Goal: Task Accomplishment & Management: Complete application form

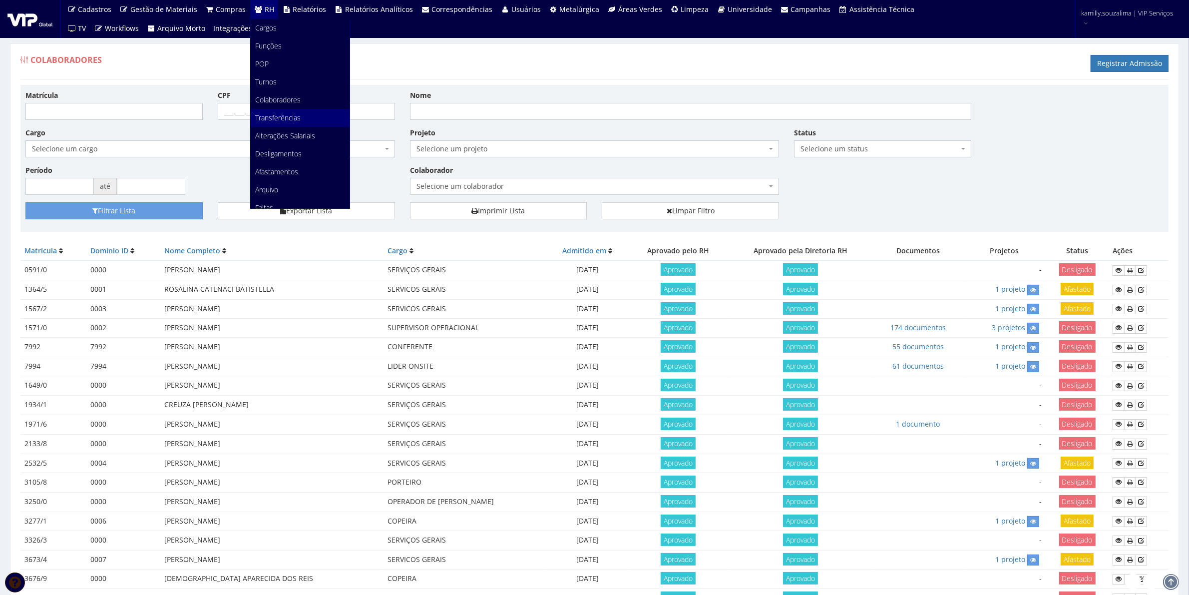
scroll to position [125, 0]
click at [279, 86] on link "Faltas" at bounding box center [300, 83] width 99 height 18
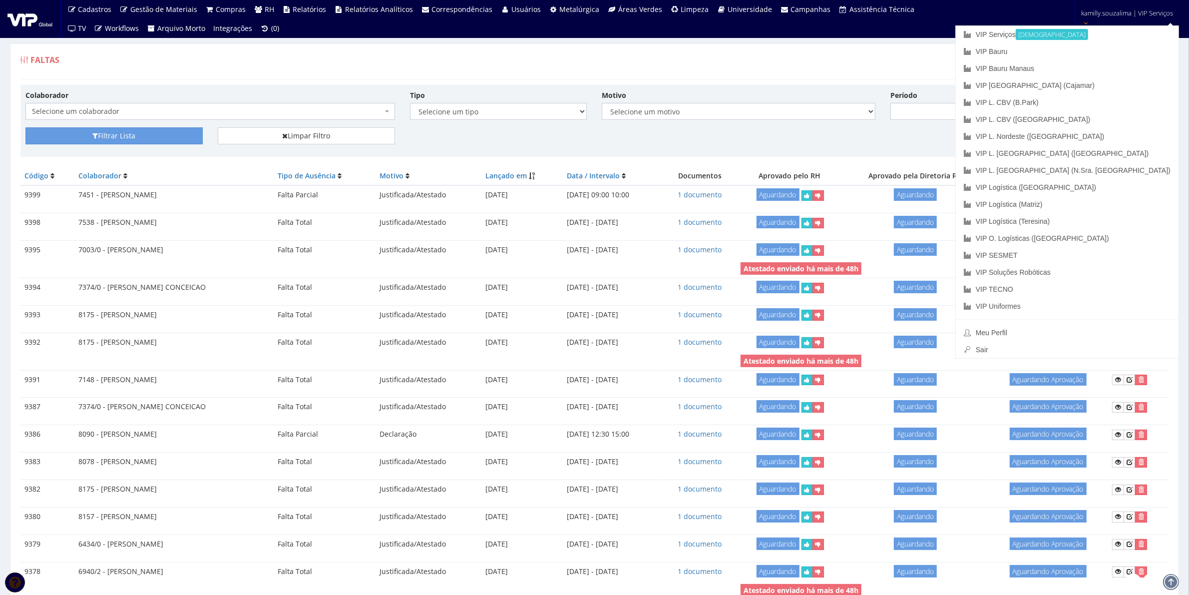
click at [946, 60] on div "Faltas Registrar Falta" at bounding box center [594, 65] width 1148 height 30
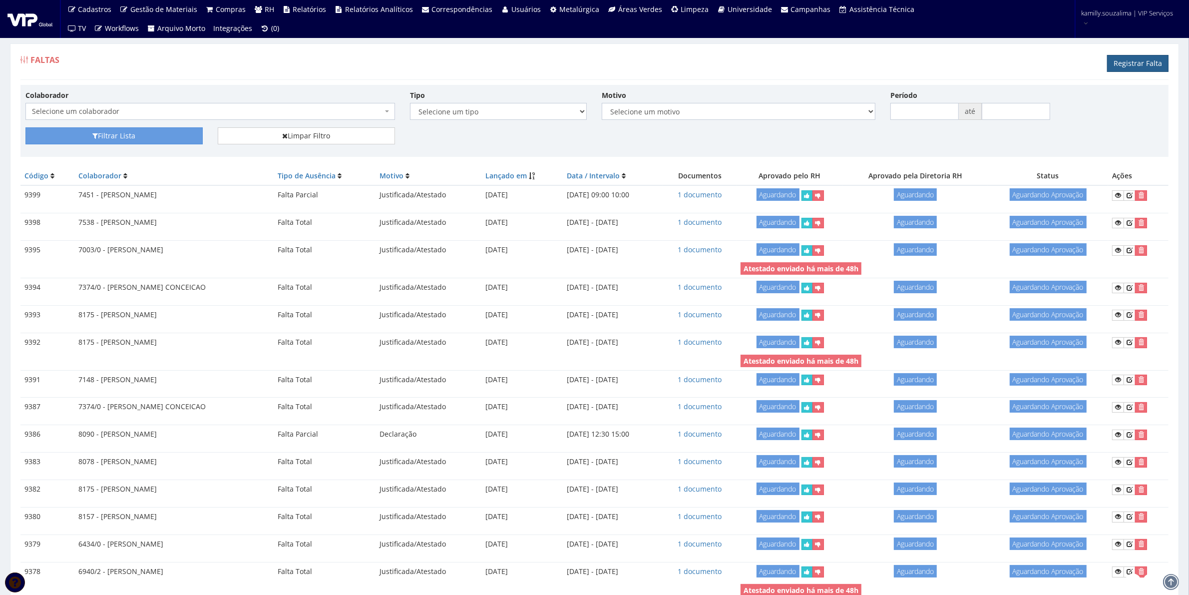
click at [1154, 62] on link "Registrar Falta" at bounding box center [1138, 63] width 61 height 17
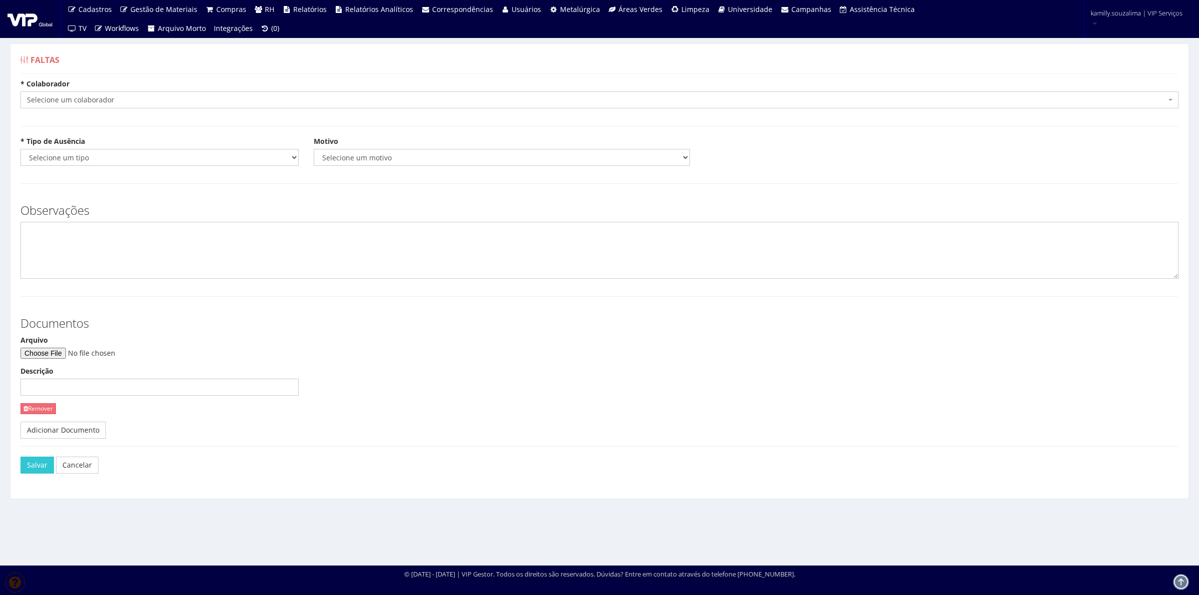
click at [132, 98] on span "Selecione um colaborador" at bounding box center [596, 100] width 1139 height 10
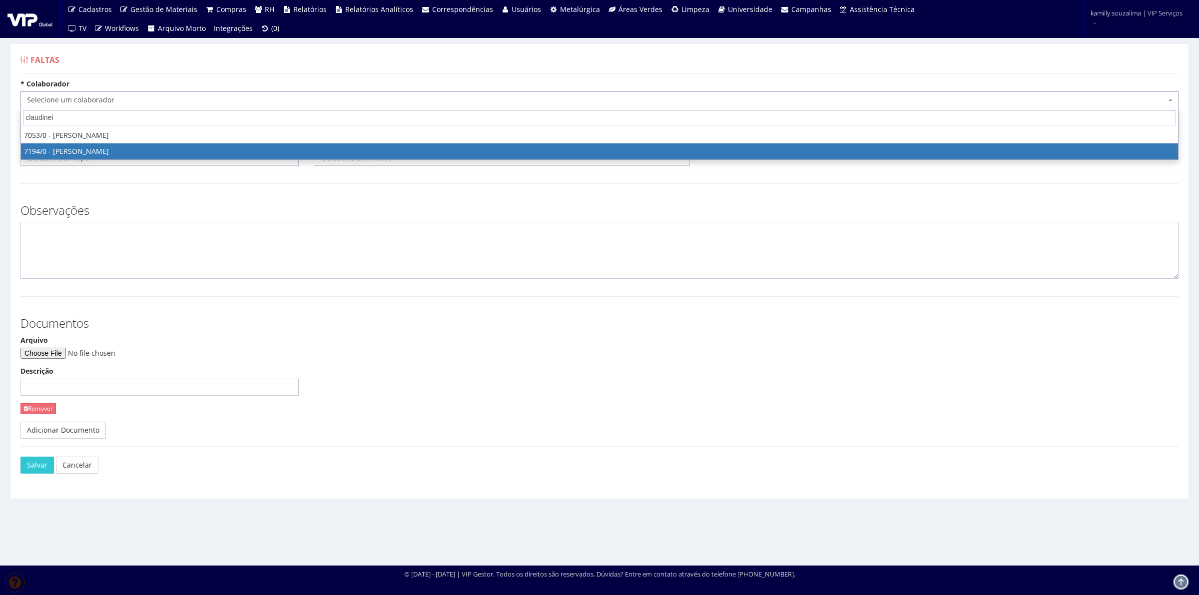
type input "claudinei"
select select "667"
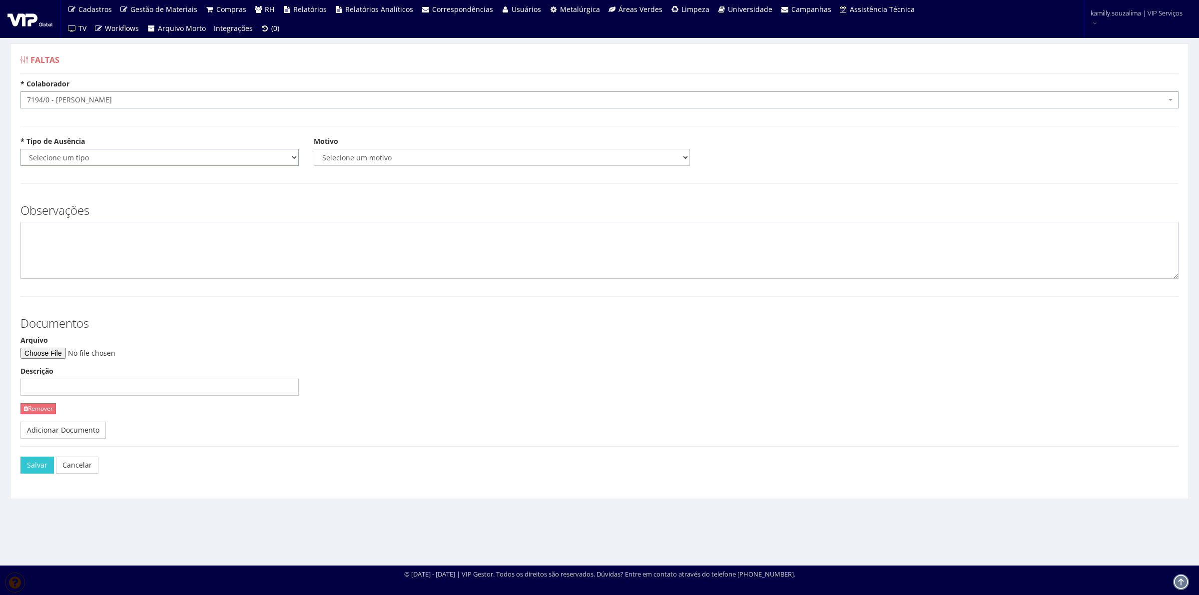
click at [123, 163] on select "Selecione um tipo Falta Total Falta Parcial Afastamento Férias" at bounding box center [159, 157] width 278 height 17
select select "parcial"
click at [20, 149] on select "Selecione um tipo Falta Total Falta Parcial Afastamento Férias" at bounding box center [159, 157] width 278 height 17
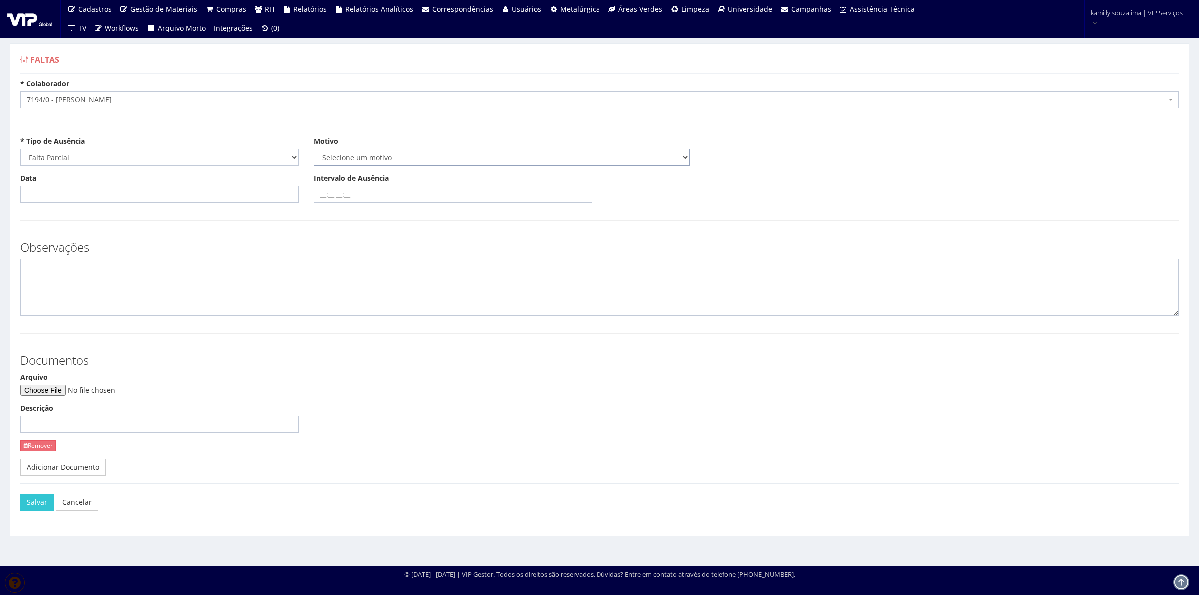
click at [379, 150] on select "Selecione um motivo Acidente Atestado Atraso Declaração Determinação Judicial D…" at bounding box center [502, 157] width 376 height 17
select select "declaracao"
click at [314, 149] on select "Selecione um motivo Acidente Atestado Atraso Declaração Determinação Judicial D…" at bounding box center [502, 157] width 376 height 17
click at [143, 190] on input "Data" at bounding box center [159, 194] width 278 height 17
click at [60, 277] on td "16" at bounding box center [57, 278] width 13 height 15
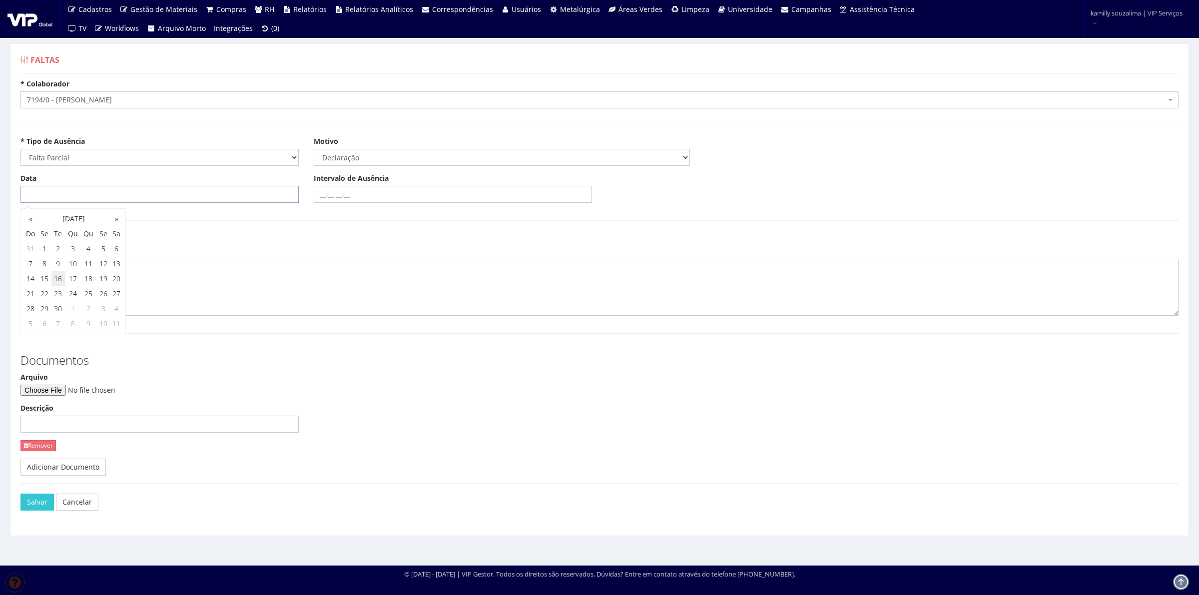
type input "[DATE]"
click at [323, 196] on input "Intervalo de Ausência" at bounding box center [453, 194] width 278 height 17
type input "15:00 16:30"
click at [300, 294] on textarea at bounding box center [599, 287] width 1158 height 57
type textarea "a"
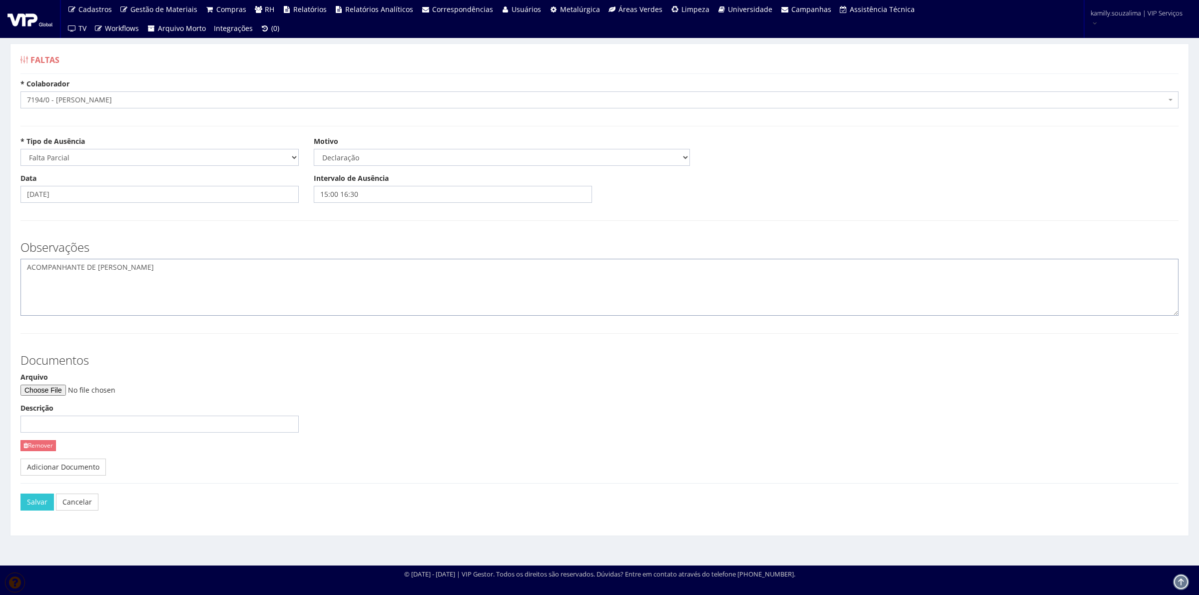
type textarea "ACOMPANHANTE DE GEYSA ALESSANDRA"
click at [60, 387] on input "Arquivo" at bounding box center [88, 390] width 136 height 11
type input "C:\fakepath\Document_000217_061935 (1).pdf"
click at [32, 508] on button "Salvar" at bounding box center [36, 502] width 33 height 17
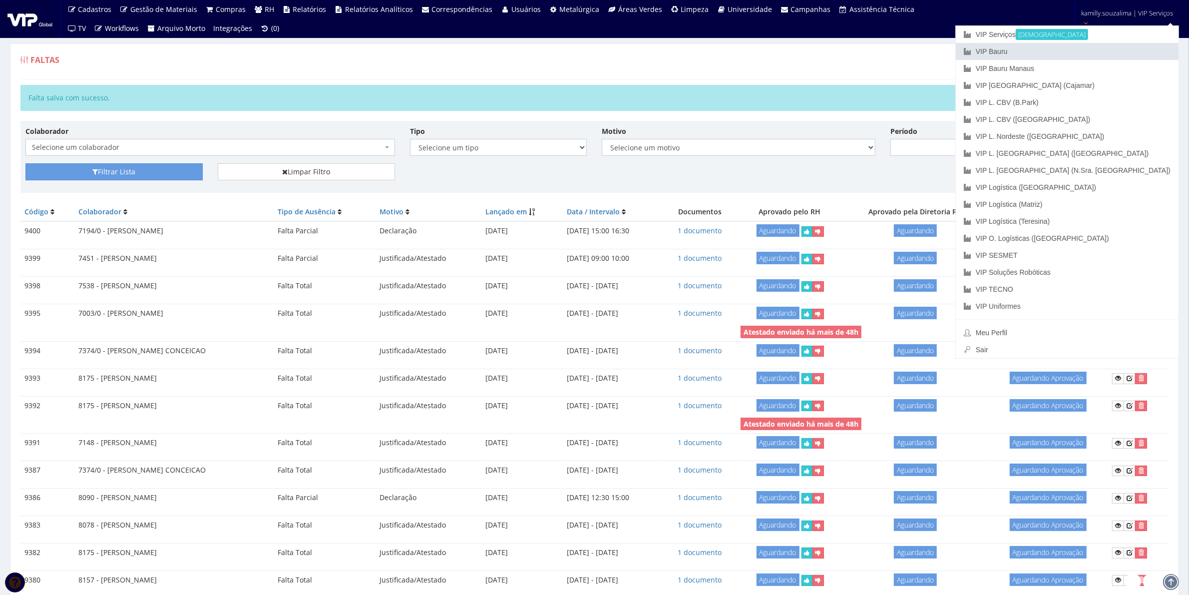
click at [1090, 50] on link "VIP Bauru" at bounding box center [1067, 51] width 223 height 17
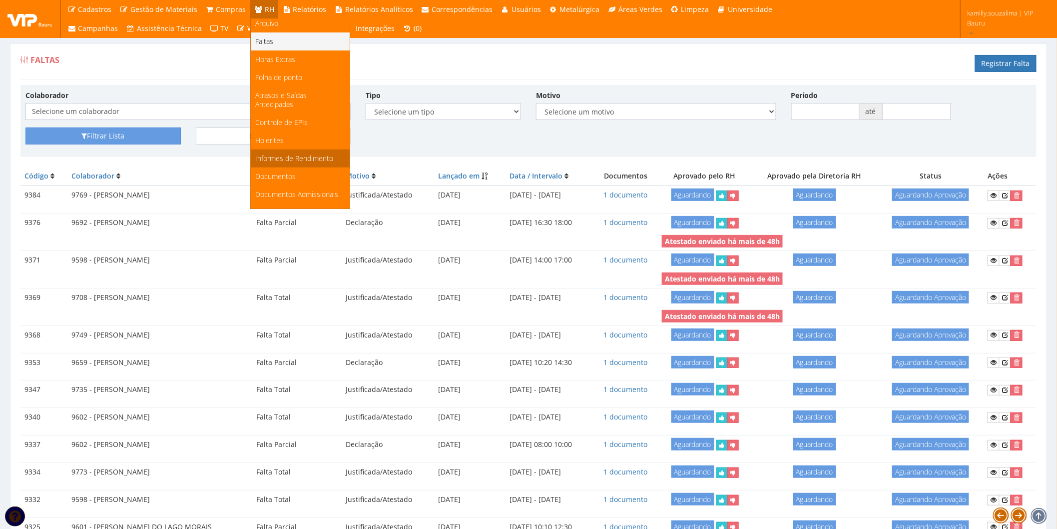
scroll to position [188, 0]
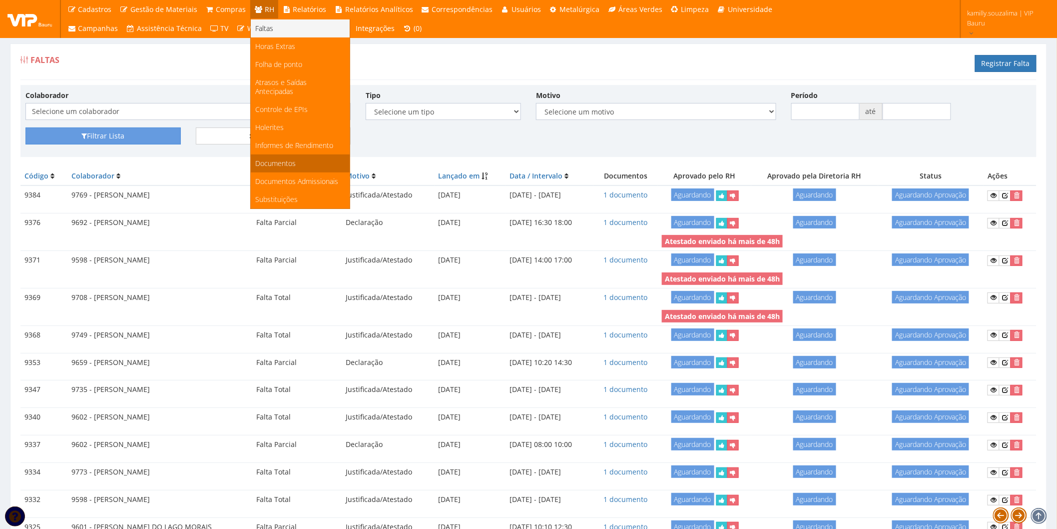
click at [310, 154] on link "Documentos" at bounding box center [300, 163] width 99 height 18
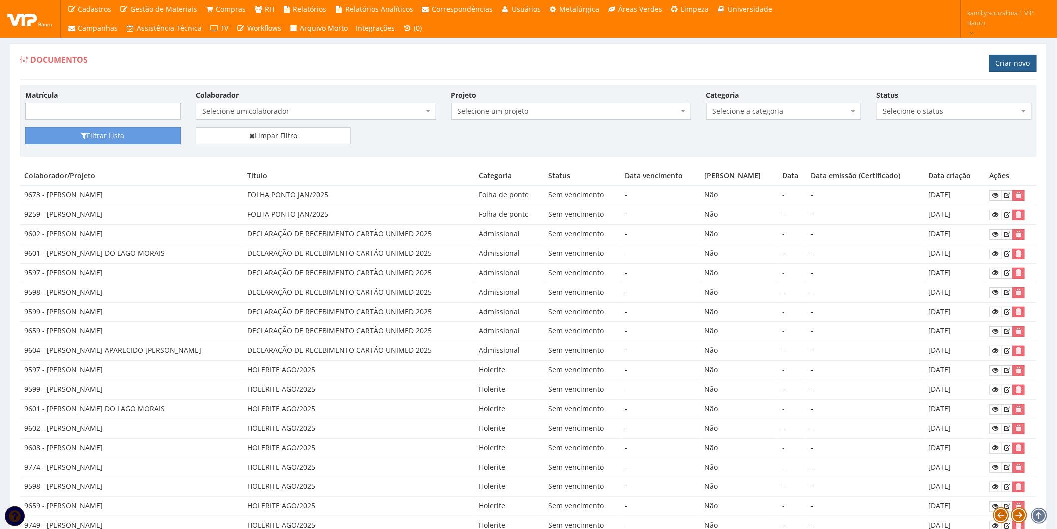
click at [1020, 60] on link "Criar novo" at bounding box center [1012, 63] width 47 height 17
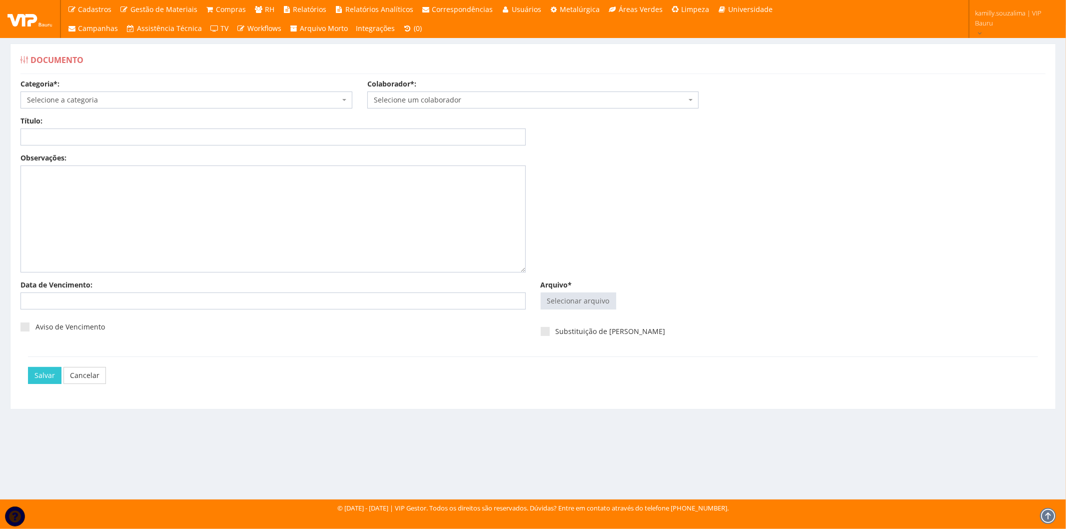
click at [128, 96] on span "Selecione a categoria" at bounding box center [183, 100] width 313 height 10
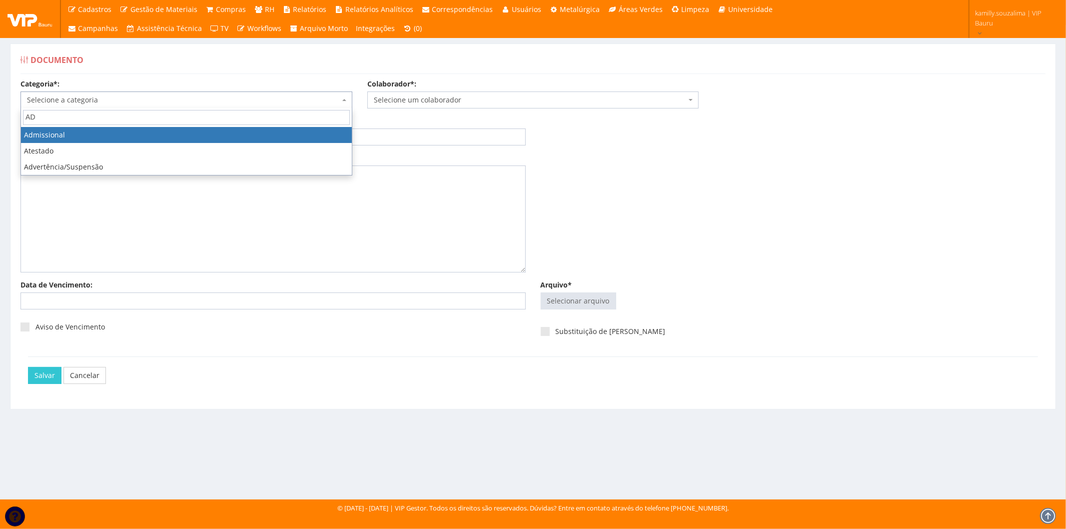
click at [133, 125] on input "AD" at bounding box center [186, 117] width 327 height 15
type input "AD"
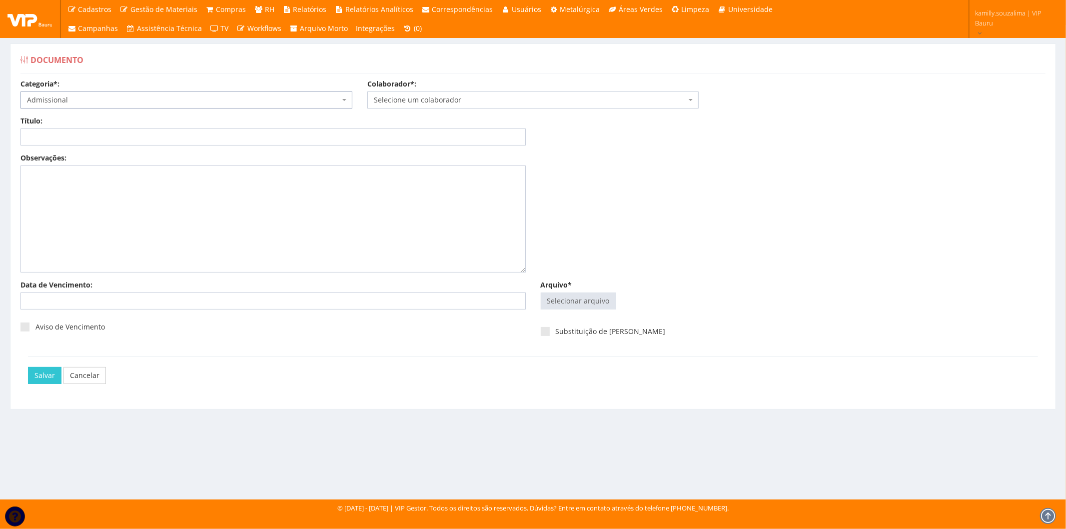
select select "admissional"
drag, startPoint x: 220, startPoint y: 134, endPoint x: 225, endPoint y: 133, distance: 5.0
click at [220, 134] on input "Título:" at bounding box center [272, 136] width 505 height 17
click at [441, 97] on span "Selecione um colaborador" at bounding box center [530, 100] width 313 height 10
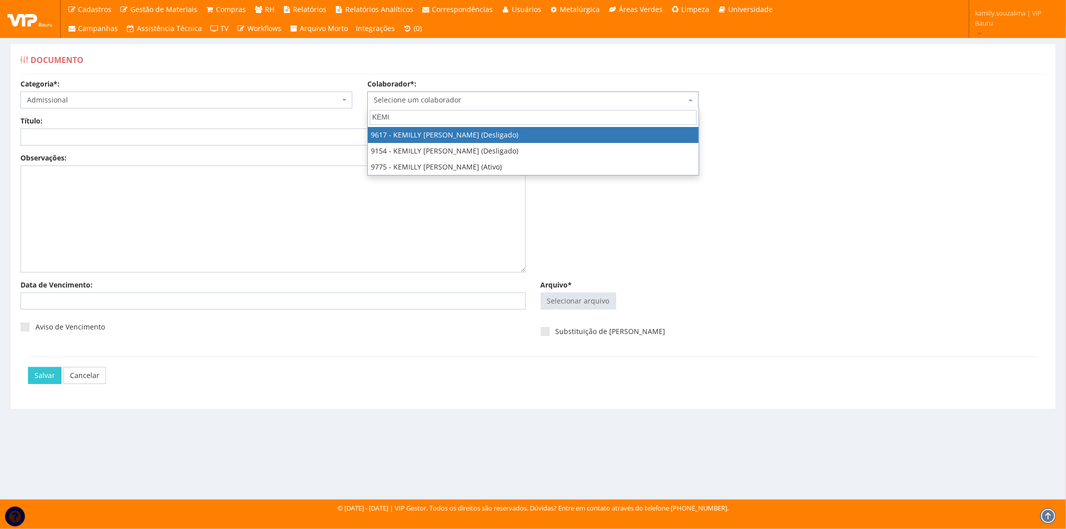
type input "KEMI"
drag, startPoint x: 437, startPoint y: 132, endPoint x: 254, endPoint y: 128, distance: 183.4
select select "3787"
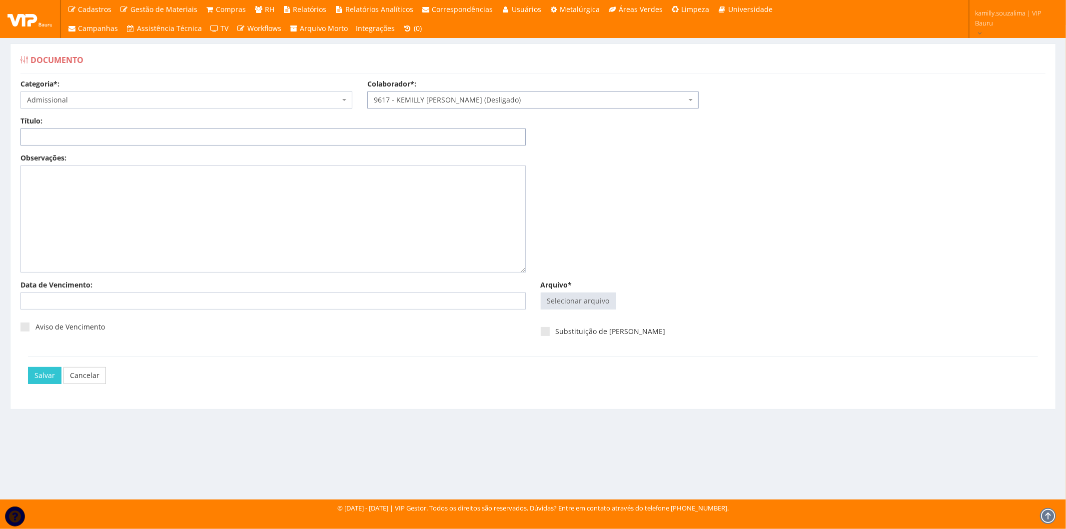
click at [253, 128] on input "Título:" at bounding box center [272, 136] width 505 height 17
type input "CRACHÁ 2025"
click at [583, 300] on input "Arquivo*" at bounding box center [578, 301] width 74 height 16
type input "C:\fakepath\CRACHÁ KEMILLY 2025.pdf"
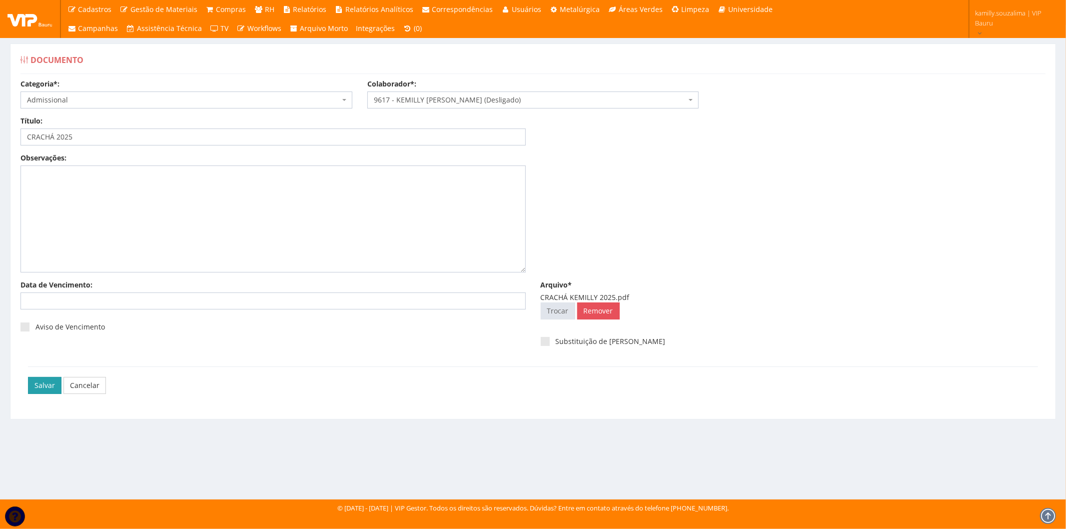
click at [40, 385] on input "Salvar" at bounding box center [44, 385] width 33 height 17
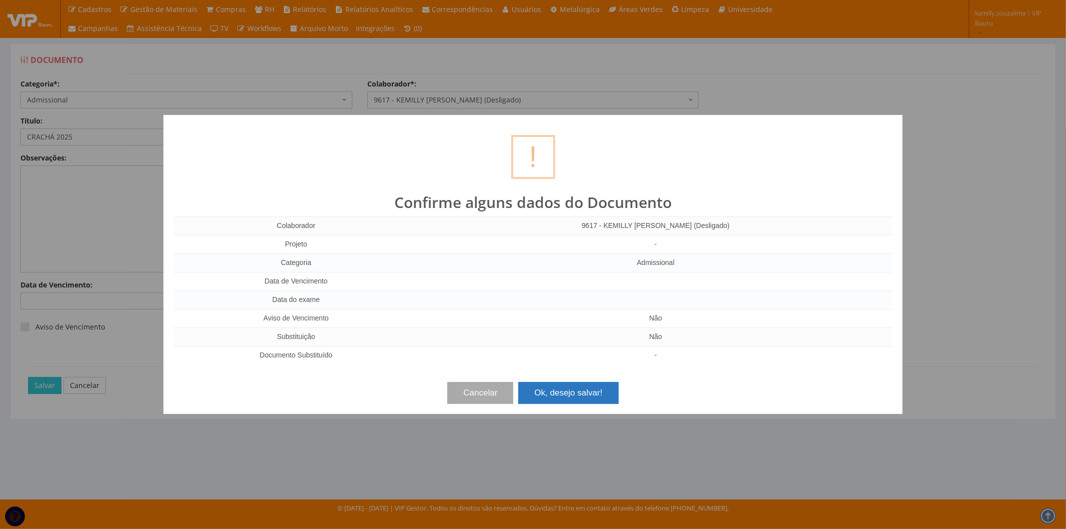
click at [560, 392] on button "Ok, desejo salvar!" at bounding box center [568, 393] width 100 height 22
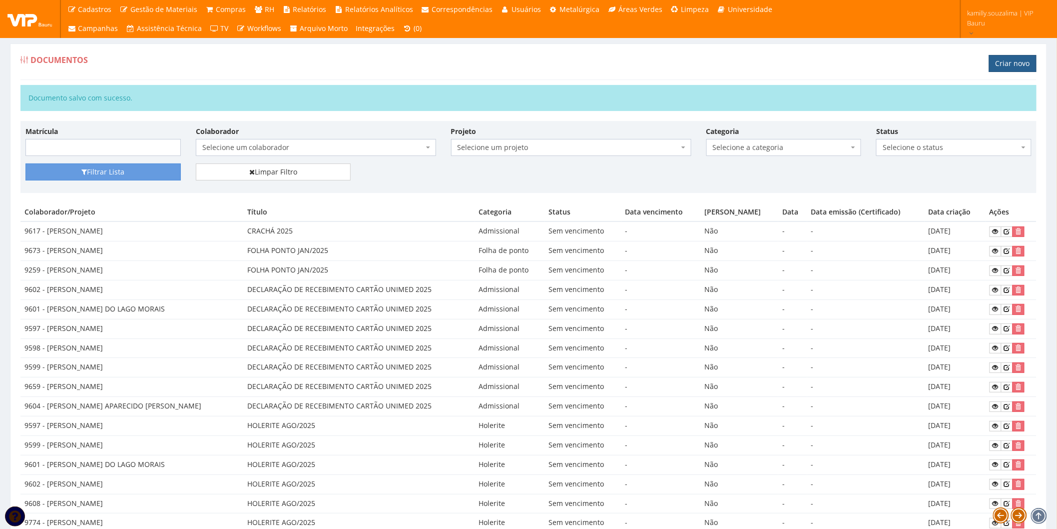
click at [995, 63] on link "Criar novo" at bounding box center [1012, 63] width 47 height 17
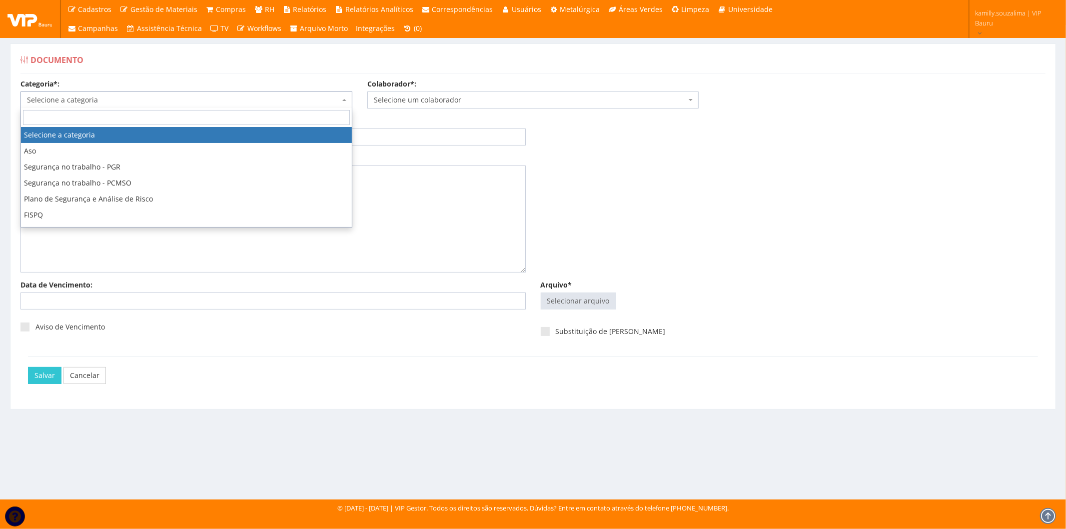
click at [123, 98] on span "Selecione a categoria" at bounding box center [183, 100] width 313 height 10
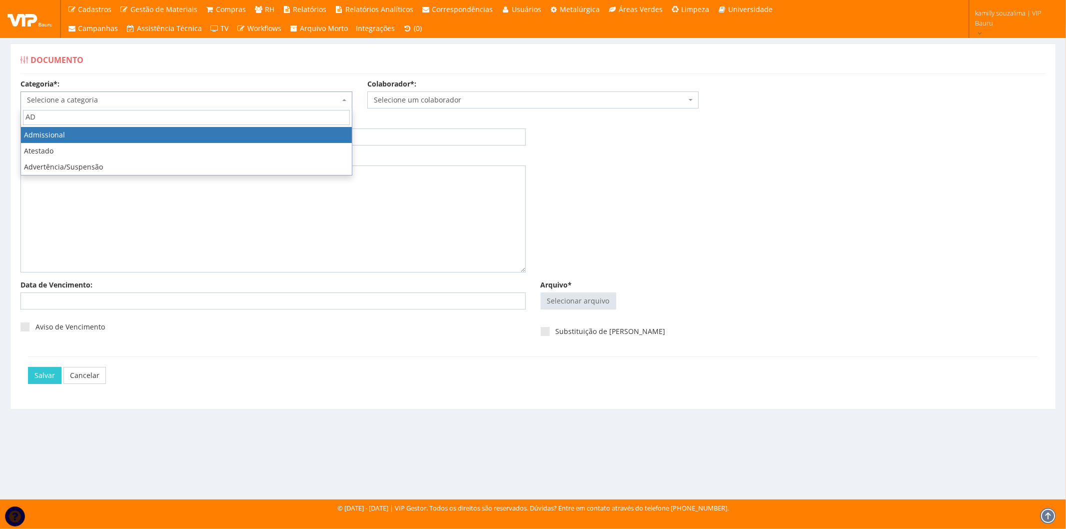
type input "AD"
select select "admissional"
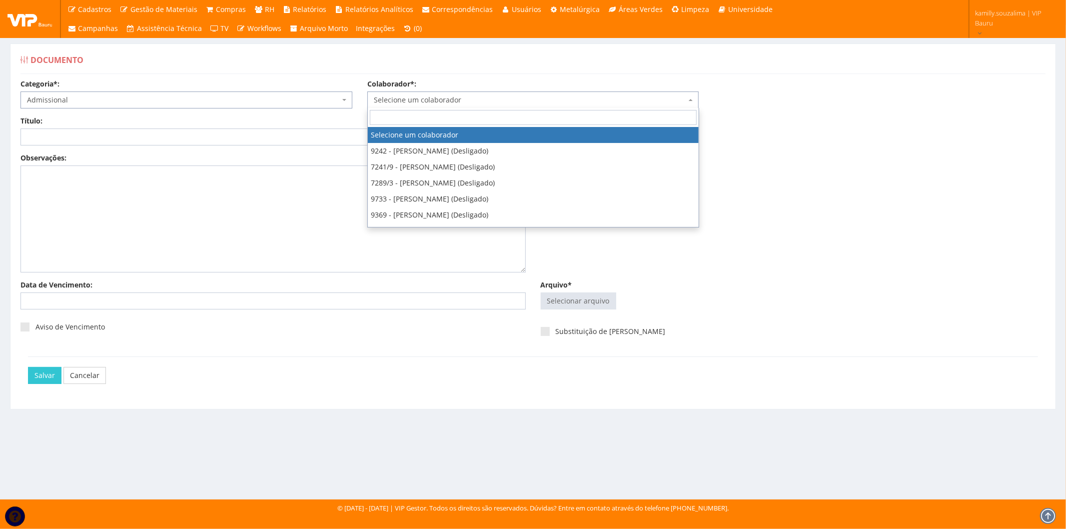
click at [485, 97] on span "Selecione um colaborador" at bounding box center [530, 100] width 313 height 10
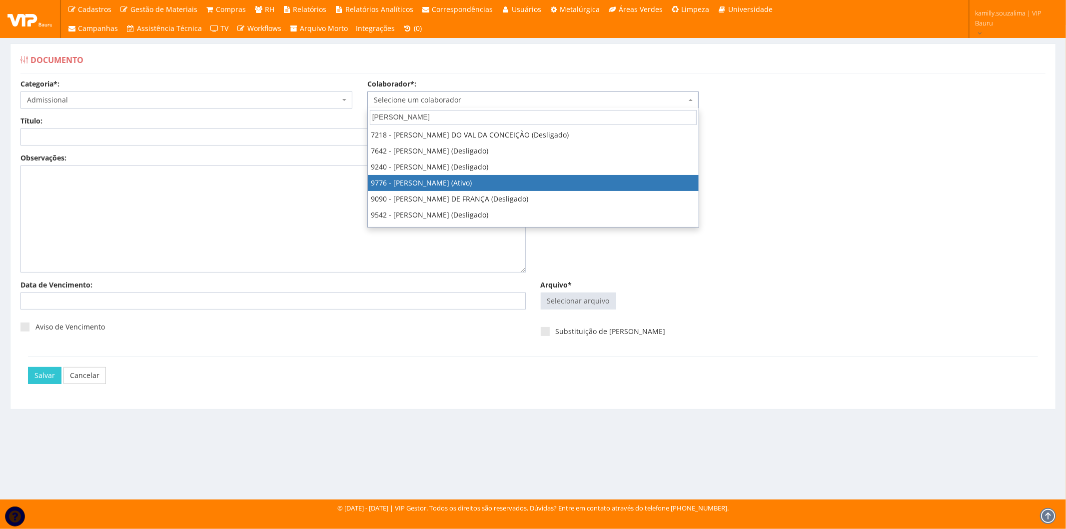
type input "DANIEL"
select select "4097"
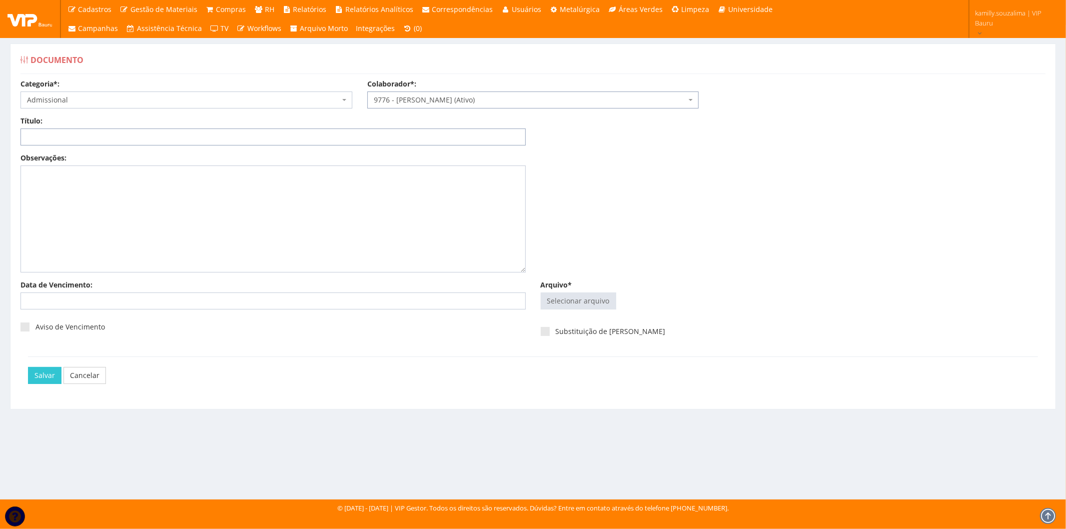
click at [201, 136] on input "Título:" at bounding box center [272, 136] width 505 height 17
type input "CRACHÁ 2025"
click at [579, 301] on input "Arquivo*" at bounding box center [578, 301] width 74 height 16
type input "C:\fakepath\CRACHÁ DANIEL 2025.pdf"
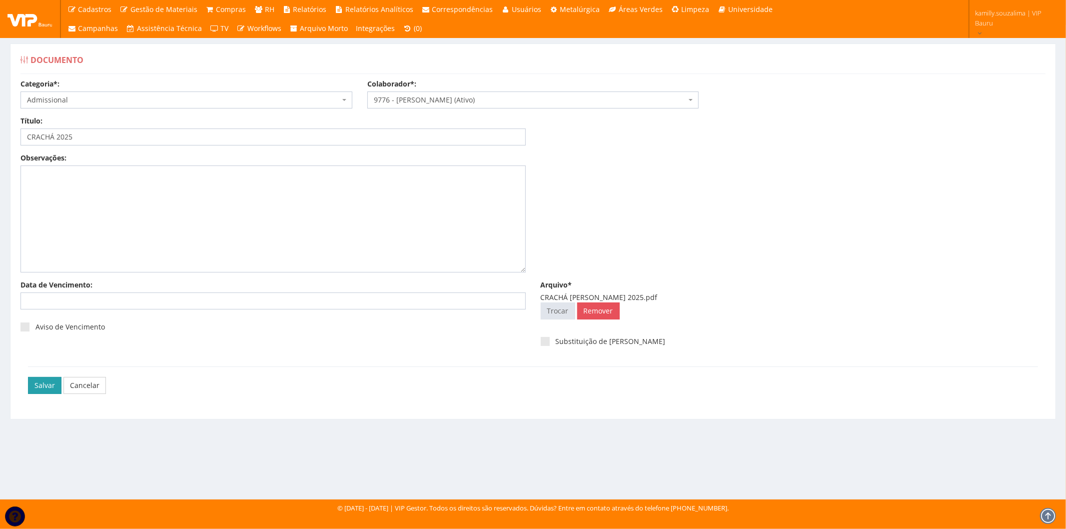
click at [47, 382] on input "Salvar" at bounding box center [44, 385] width 33 height 17
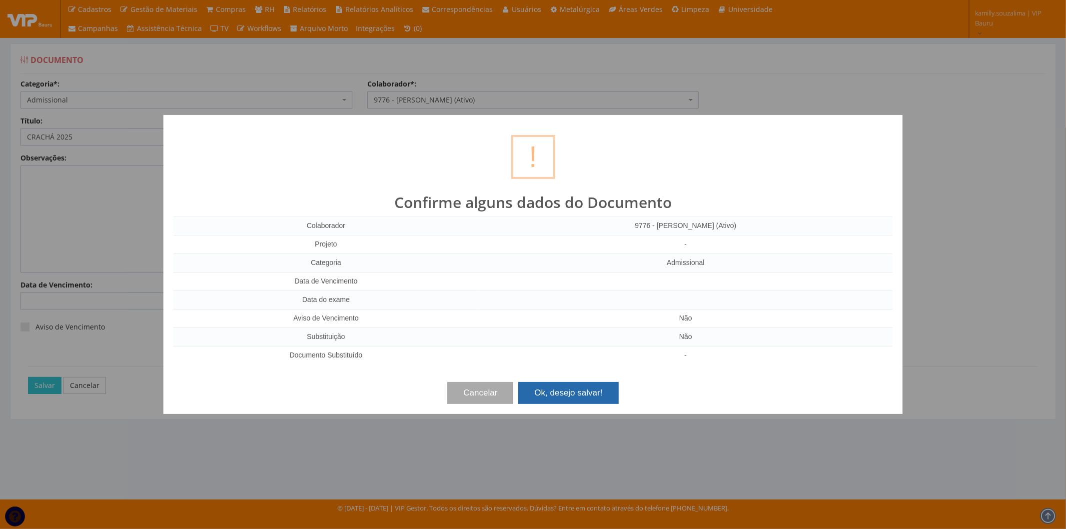
click at [576, 388] on button "Ok, desejo salvar!" at bounding box center [568, 393] width 100 height 22
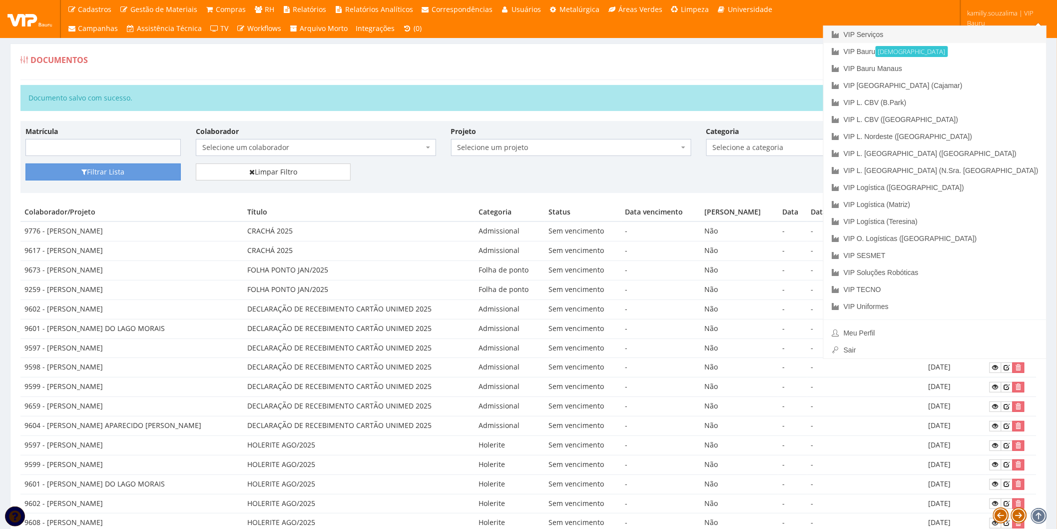
click at [982, 27] on link "VIP Serviços" at bounding box center [935, 34] width 223 height 17
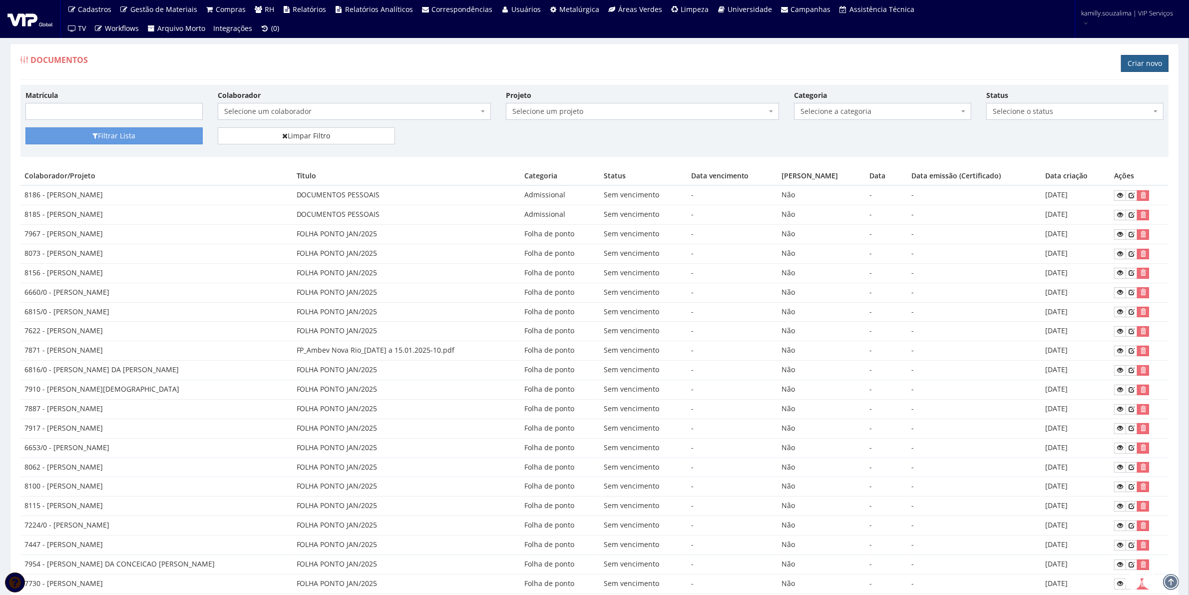
click at [1127, 62] on link "Criar novo" at bounding box center [1145, 63] width 47 height 17
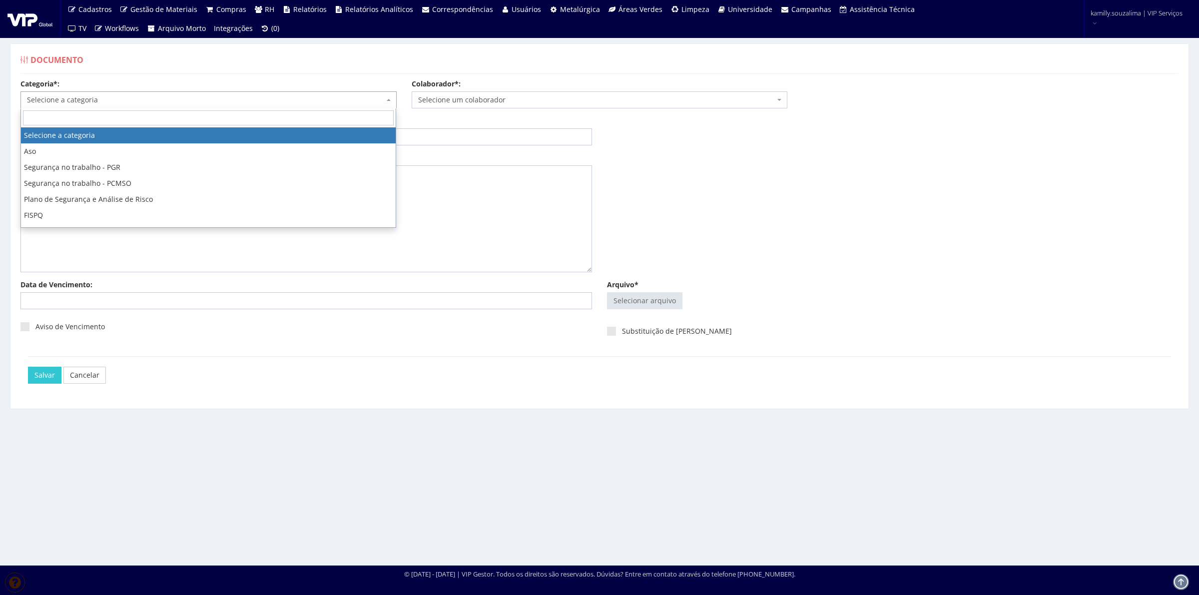
click at [289, 103] on span "Selecione a categoria" at bounding box center [205, 100] width 357 height 10
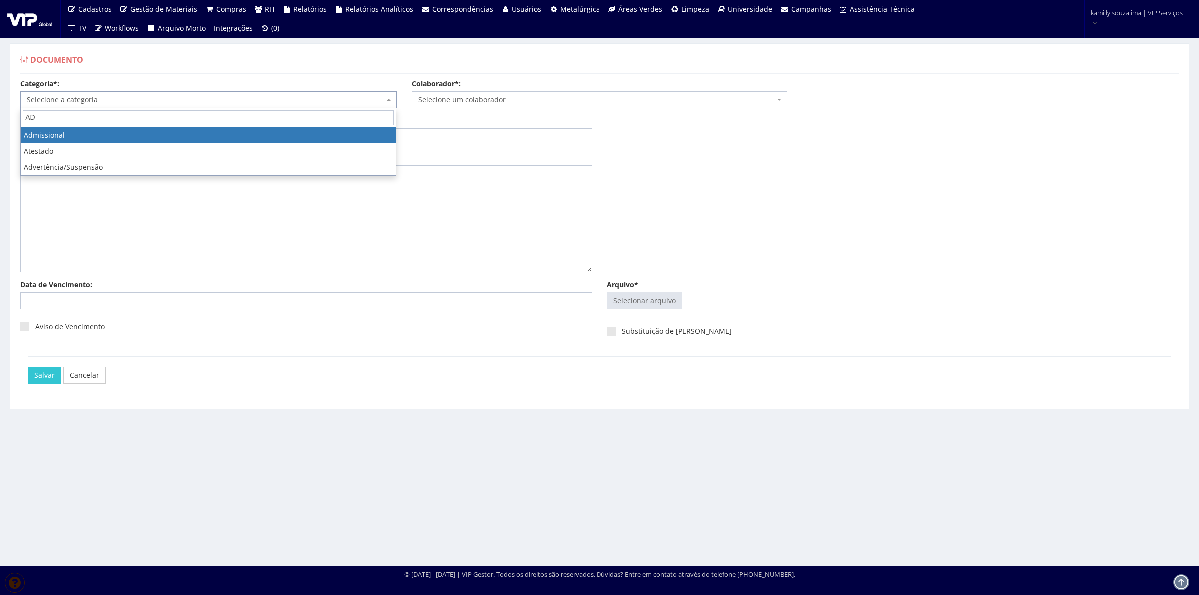
type input "AD"
drag, startPoint x: 115, startPoint y: 136, endPoint x: 123, endPoint y: 136, distance: 8.5
select select "admissional"
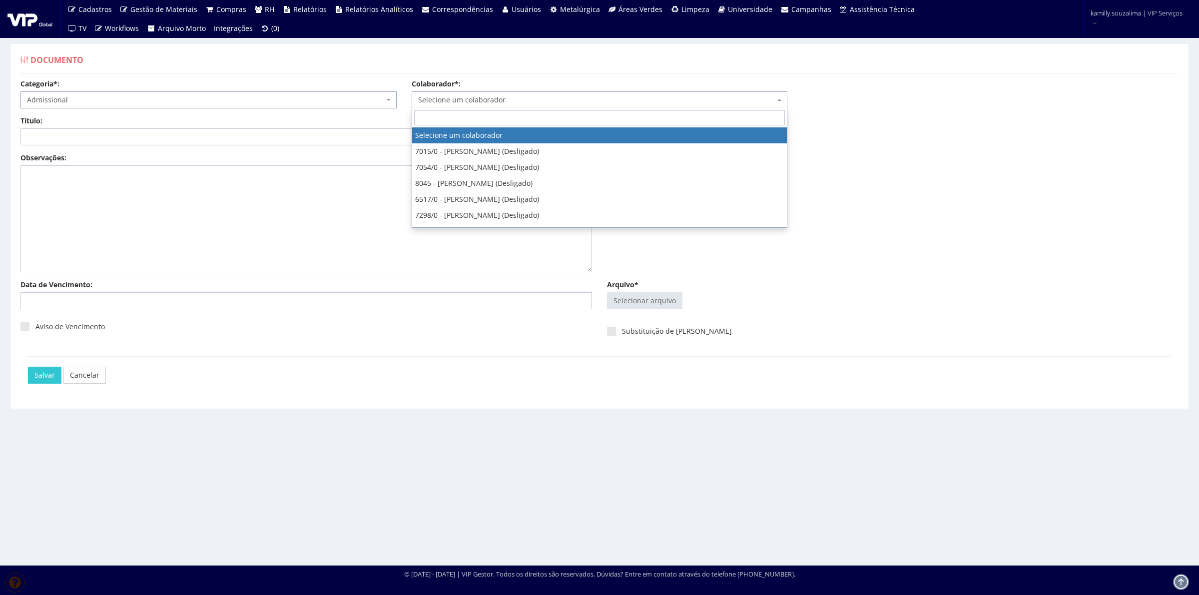
click at [559, 105] on span "Selecione um colaborador" at bounding box center [600, 99] width 376 height 17
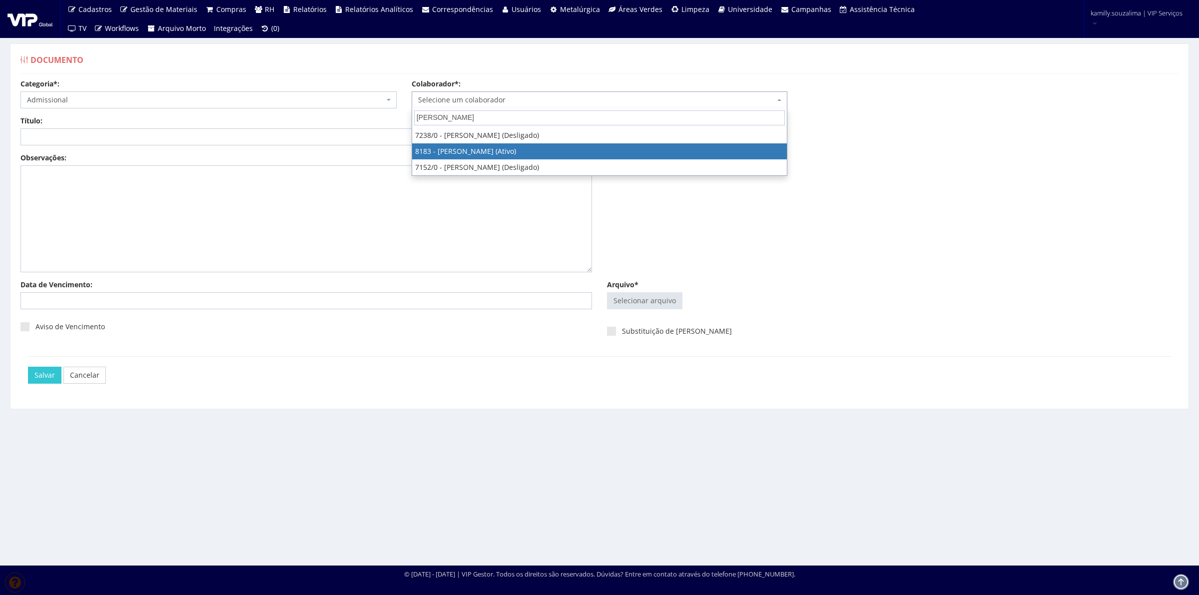
type input "VICTOR HU"
select select "4093"
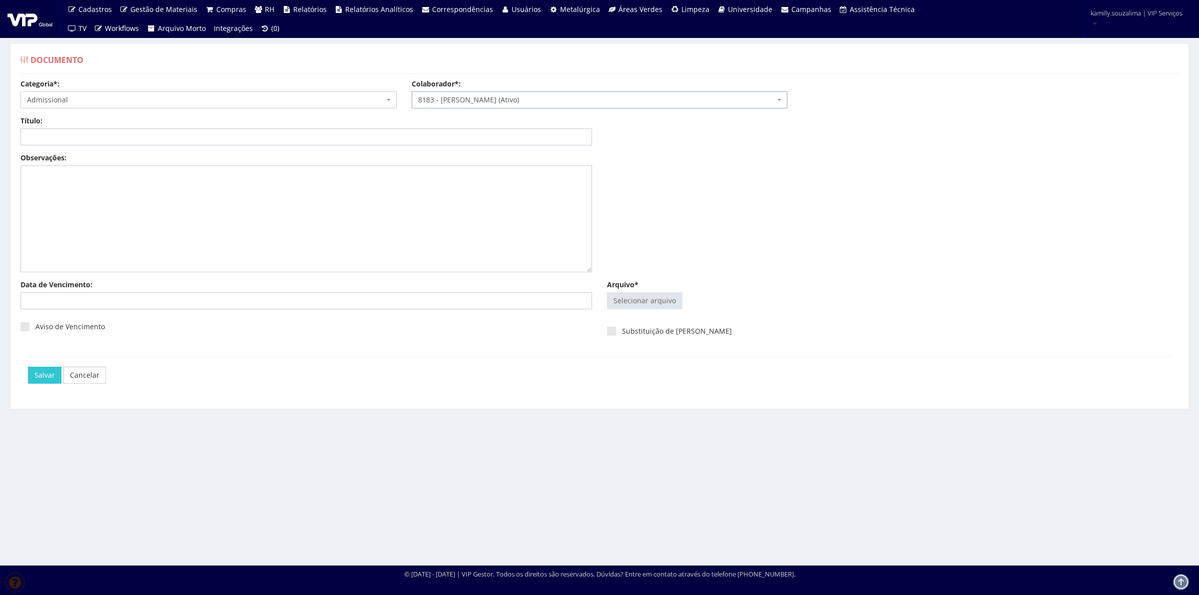
click at [380, 146] on div "Título: Data: Período: Selecione o período 30 Dias 45 Dias 90 Dias Selecione o …" at bounding box center [599, 134] width 1173 height 37
click at [358, 126] on div "Título:" at bounding box center [306, 130] width 586 height 29
click at [357, 132] on input "Título:" at bounding box center [305, 136] width 571 height 17
type input "CRACHÁ 2025"
click at [671, 301] on input "Arquivo*" at bounding box center [644, 301] width 74 height 16
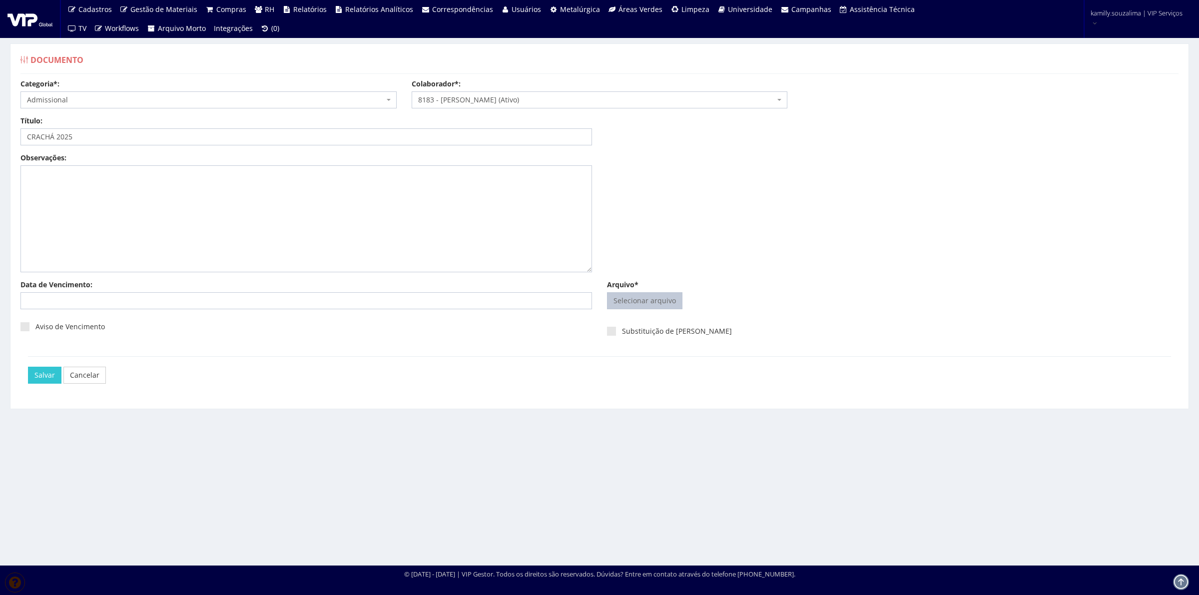
type input "C:\fakepath\CRACHÁ VICTOR 2025.pdf"
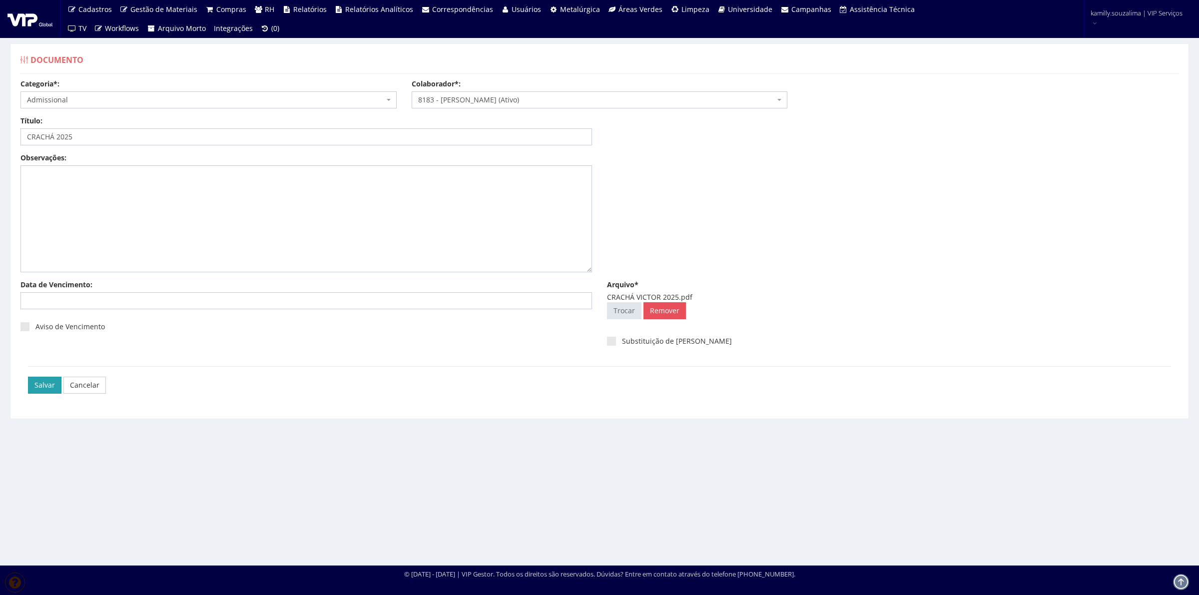
click at [31, 388] on input "Salvar" at bounding box center [44, 385] width 33 height 17
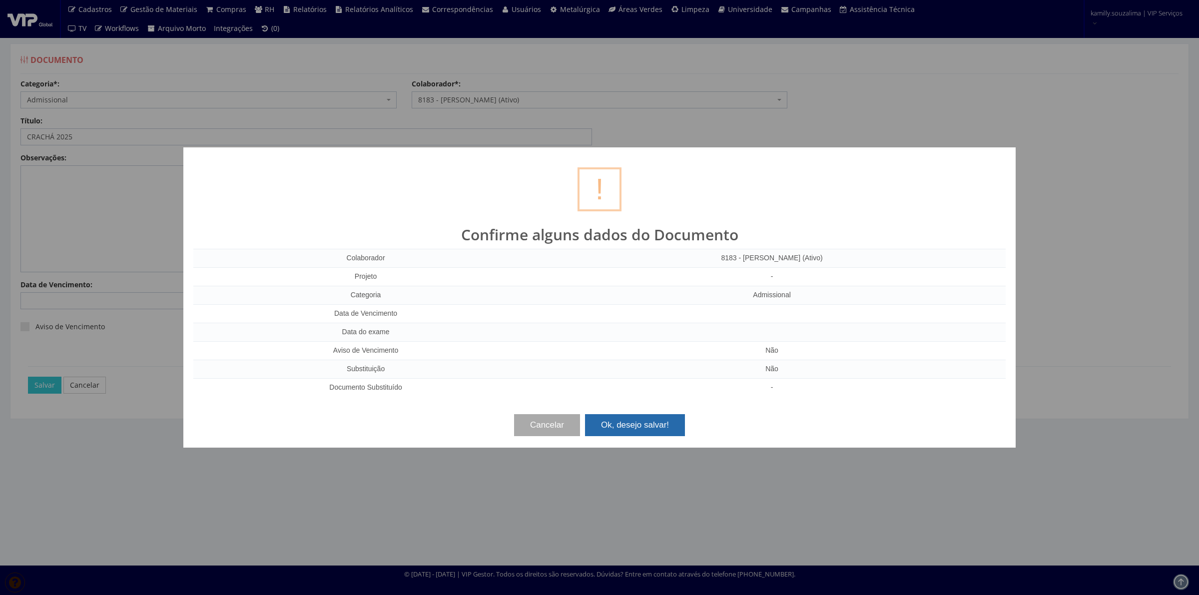
click at [640, 419] on button "Ok, desejo salvar!" at bounding box center [635, 425] width 100 height 22
